Goal: Task Accomplishment & Management: Manage account settings

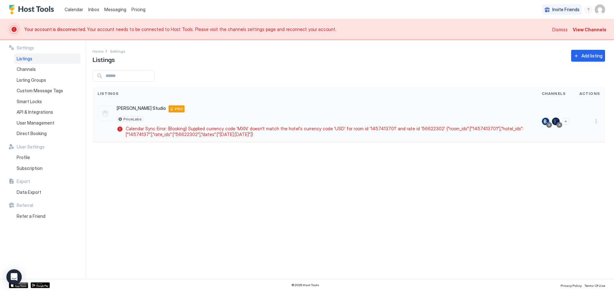
click at [550, 125] on div at bounding box center [549, 124] width 3 height 3
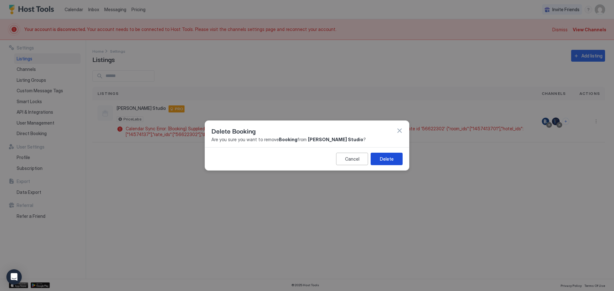
click at [390, 159] on div "Delete" at bounding box center [387, 159] width 14 height 7
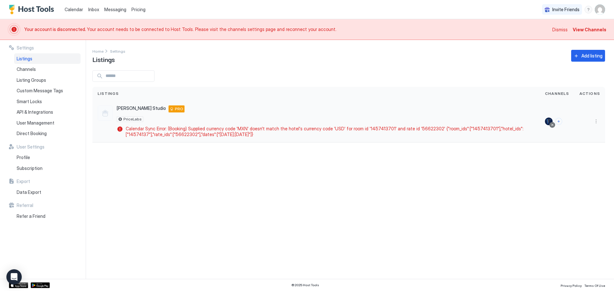
click at [553, 124] on div at bounding box center [552, 124] width 3 height 3
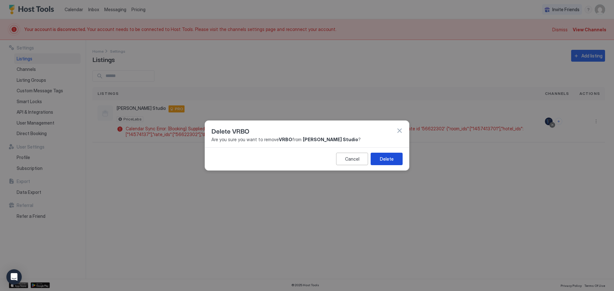
click at [380, 162] on div "Delete" at bounding box center [387, 159] width 14 height 7
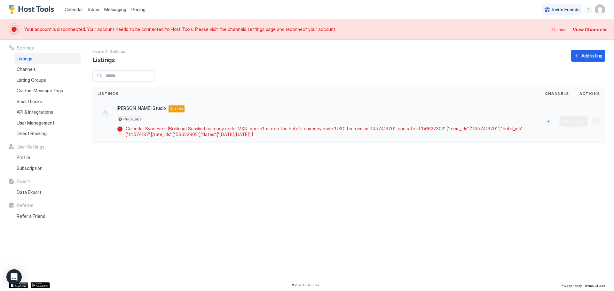
click at [597, 121] on button "More options" at bounding box center [596, 122] width 8 height 8
click at [572, 170] on span "Delete" at bounding box center [573, 171] width 12 height 5
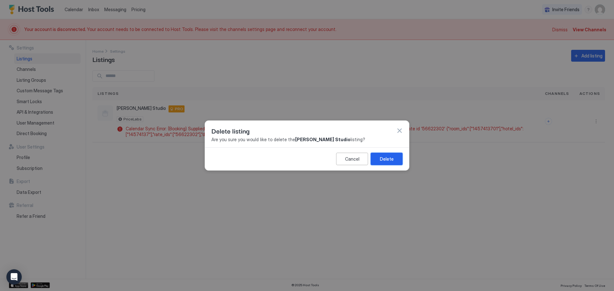
click at [374, 162] on button "Delete" at bounding box center [387, 159] width 32 height 12
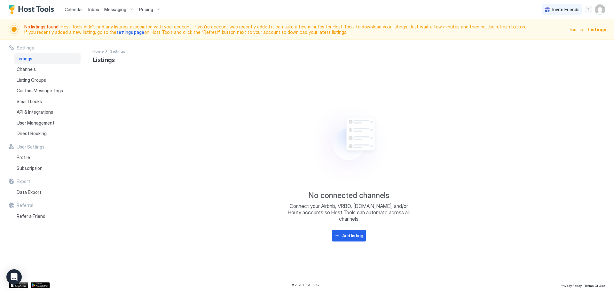
click at [596, 11] on img "User profile" at bounding box center [600, 9] width 10 height 10
click at [550, 38] on div "Settings" at bounding box center [564, 35] width 81 height 11
click at [601, 12] on img "User profile" at bounding box center [600, 9] width 10 height 10
click at [564, 35] on div "Settings" at bounding box center [564, 35] width 81 height 11
click at [32, 167] on span "Subscription" at bounding box center [30, 169] width 26 height 6
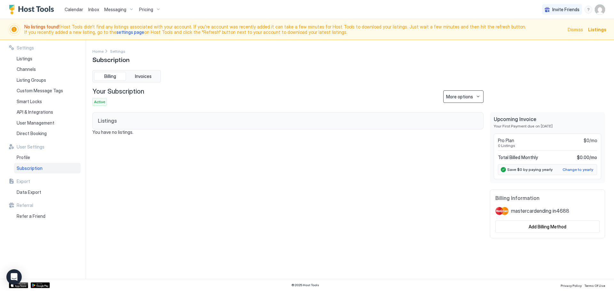
click at [458, 98] on div "More options" at bounding box center [459, 96] width 27 height 7
click at [460, 130] on span "Cancel Subscription" at bounding box center [464, 128] width 37 height 5
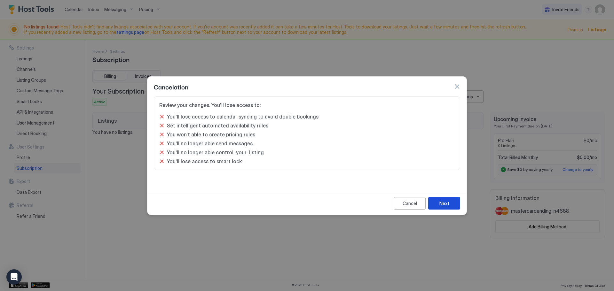
click at [450, 205] on button "Next" at bounding box center [444, 203] width 32 height 12
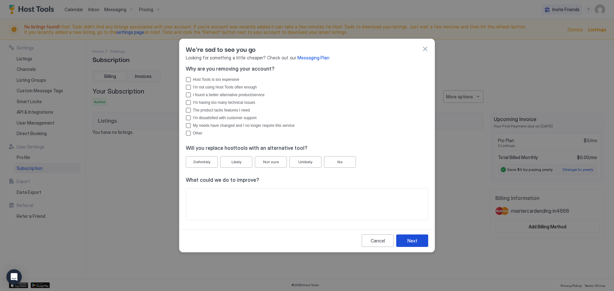
click at [412, 239] on div "Next" at bounding box center [412, 241] width 10 height 7
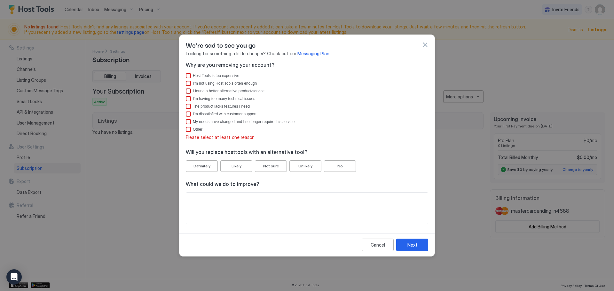
click at [190, 90] on div "I found a better alternative product/service" at bounding box center [188, 91] width 5 height 5
click at [413, 245] on div "Next" at bounding box center [412, 245] width 10 height 7
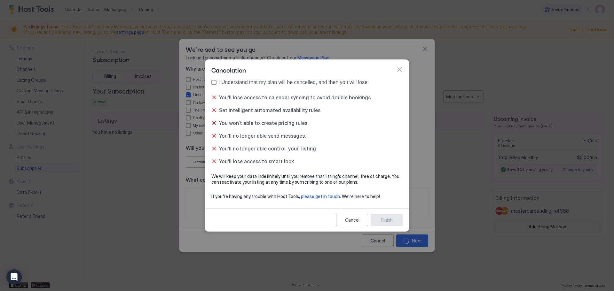
click at [214, 83] on div "true" at bounding box center [213, 82] width 5 height 5
click at [384, 219] on div "Finish" at bounding box center [387, 220] width 12 height 7
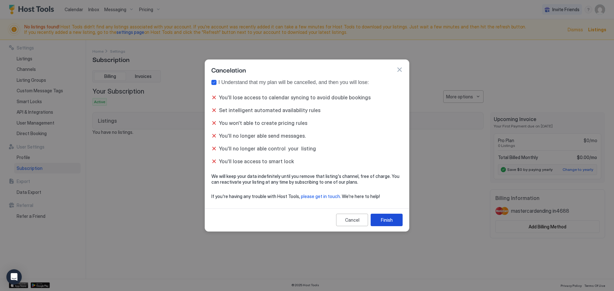
click at [389, 222] on div "Finish" at bounding box center [387, 220] width 12 height 7
click at [386, 218] on div "Finish" at bounding box center [387, 220] width 12 height 7
click at [385, 218] on div "Finish" at bounding box center [387, 220] width 12 height 7
click at [226, 153] on div "You'll lose access to calendar syncing to avoid double bookings Set intelligent…" at bounding box center [306, 129] width 191 height 70
click at [216, 148] on div "You'll no longer able control your listing" at bounding box center [306, 149] width 191 height 6
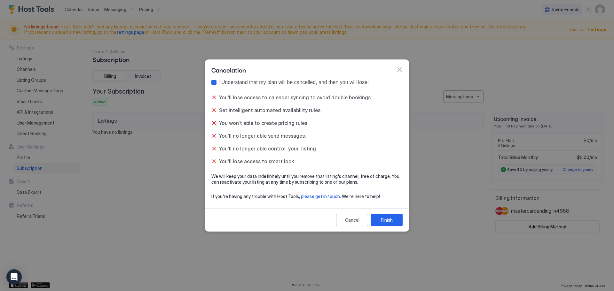
click at [213, 146] on div "You'll lose access to calendar syncing to avoid double bookings Set intelligent…" at bounding box center [306, 129] width 191 height 70
click at [212, 120] on div "You won't able to create pricing rules" at bounding box center [306, 123] width 191 height 6
click at [212, 100] on div "You'll lose access to calendar syncing to avoid double bookings" at bounding box center [306, 97] width 191 height 6
click at [394, 70] on div "Cancelation" at bounding box center [306, 70] width 191 height 10
click at [399, 69] on button "button" at bounding box center [399, 70] width 6 height 6
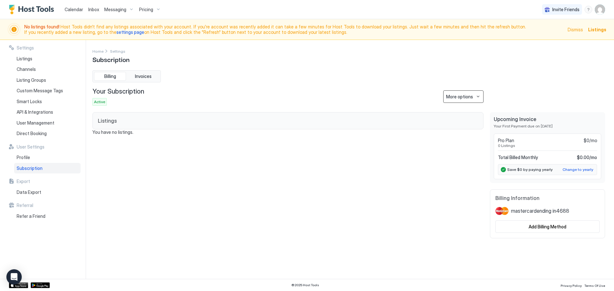
click at [465, 99] on div "More options" at bounding box center [459, 96] width 27 height 7
click at [467, 128] on span "Cancel Subscription" at bounding box center [464, 128] width 37 height 5
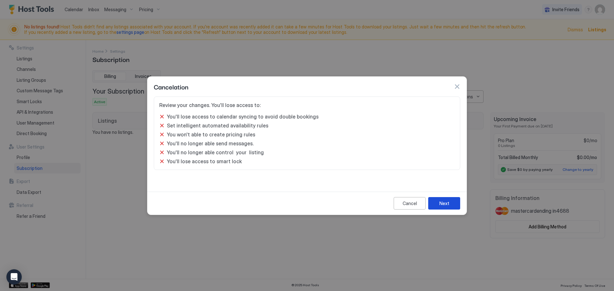
click at [450, 202] on button "Next" at bounding box center [444, 203] width 32 height 12
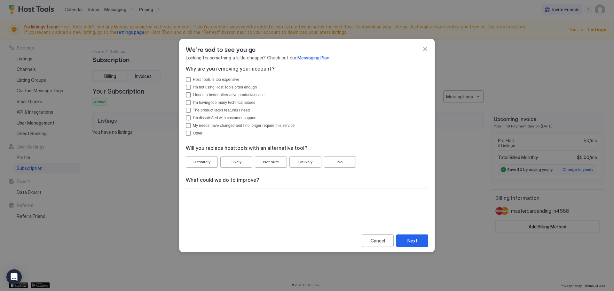
click at [191, 96] on div "I found a better alternative product/service" at bounding box center [307, 94] width 242 height 5
click at [412, 239] on div "Next" at bounding box center [412, 241] width 10 height 7
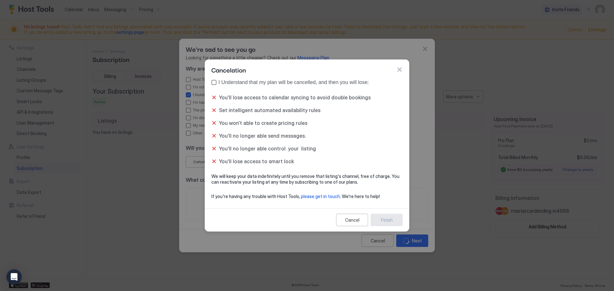
click at [219, 82] on div "I Understand that my plan will be cancelled, and then you will lose:" at bounding box center [293, 83] width 150 height 6
click at [390, 220] on div "Finish" at bounding box center [387, 220] width 12 height 7
click at [391, 220] on div "Finish" at bounding box center [387, 220] width 12 height 7
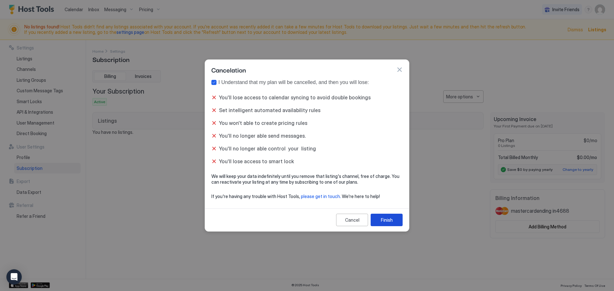
click at [396, 222] on button "Finish" at bounding box center [387, 220] width 32 height 12
click at [395, 222] on button "Finish" at bounding box center [387, 220] width 32 height 12
click at [392, 223] on button "Finish" at bounding box center [387, 220] width 32 height 12
click at [381, 218] on div "Finish" at bounding box center [387, 220] width 12 height 7
click at [404, 73] on div "Cancelation" at bounding box center [307, 70] width 204 height 20
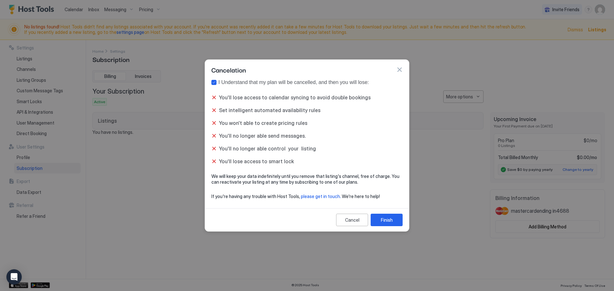
click at [400, 71] on button "button" at bounding box center [399, 70] width 6 height 6
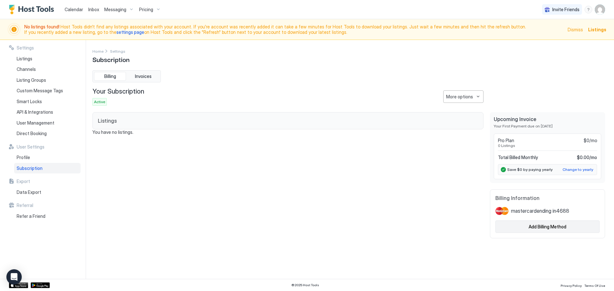
click at [534, 227] on div "Add Billing Method" at bounding box center [548, 227] width 38 height 7
